Goal: Navigation & Orientation: Find specific page/section

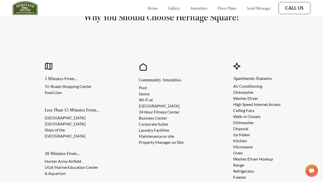
scroll to position [418, 0]
